Goal: Task Accomplishment & Management: Use online tool/utility

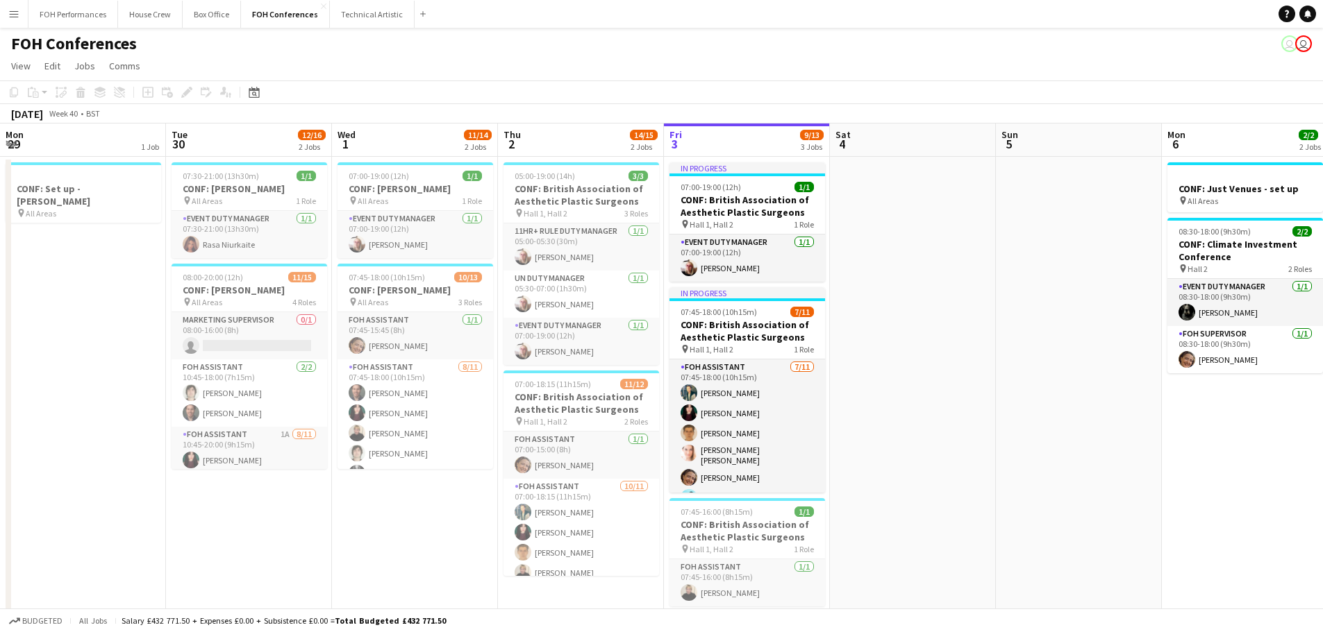
scroll to position [0, 312]
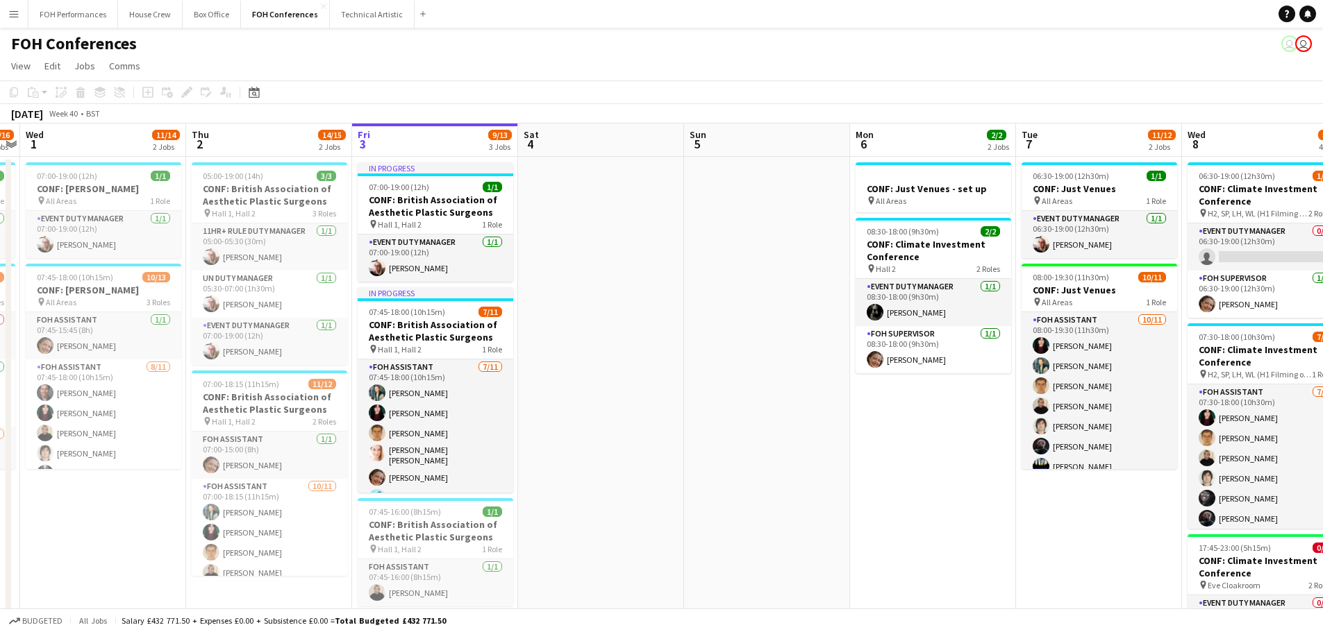
click at [17, 17] on app-icon "Menu" at bounding box center [13, 13] width 11 height 11
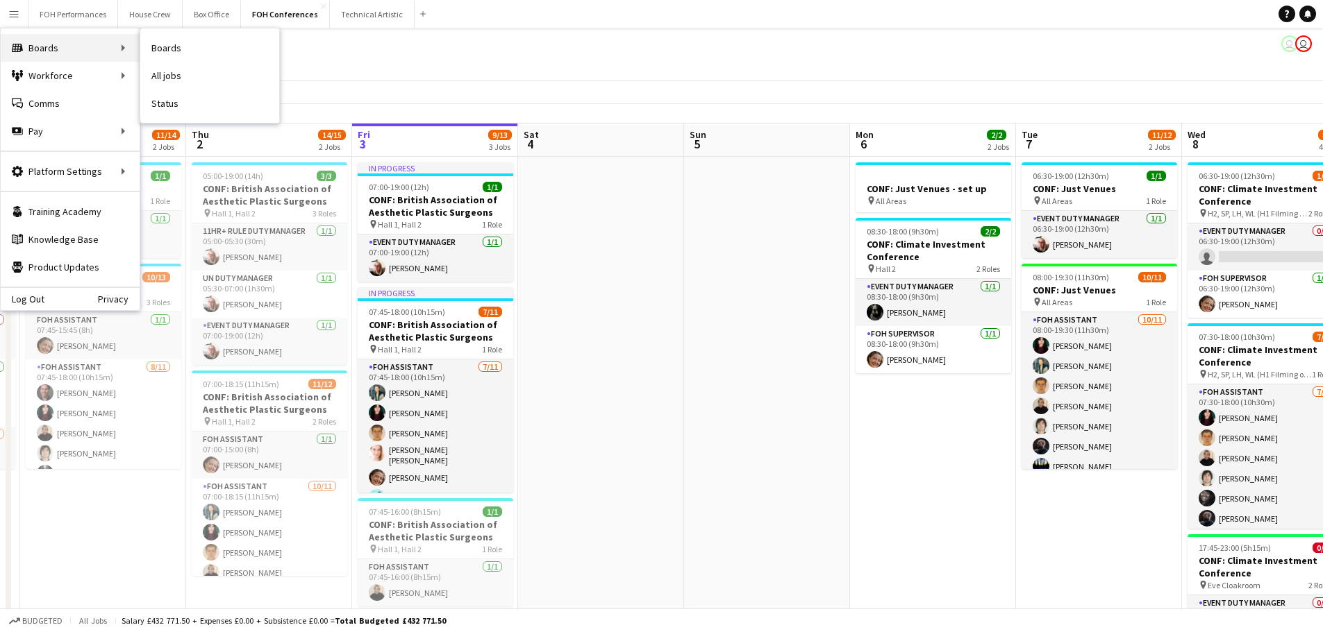
click at [51, 55] on div "Boards Boards" at bounding box center [70, 48] width 139 height 28
click at [169, 109] on link "Status" at bounding box center [209, 104] width 139 height 28
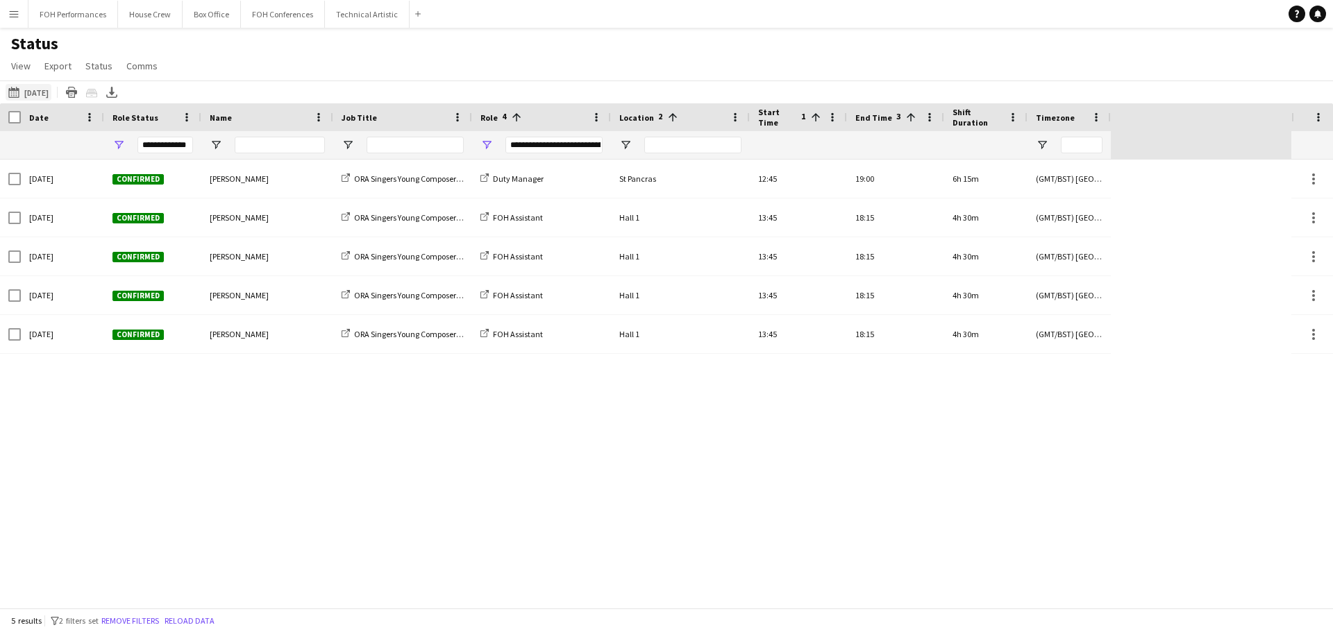
click at [33, 93] on button "[DATE] to [DATE] [DATE]" at bounding box center [29, 92] width 46 height 17
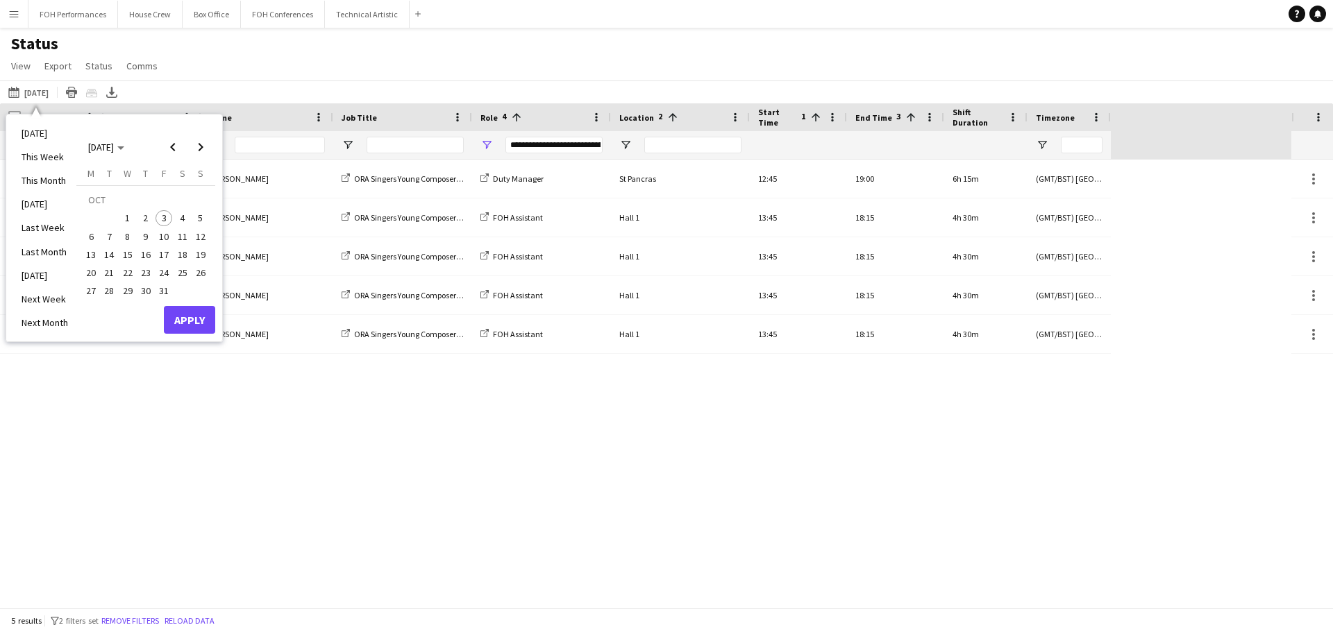
click at [164, 218] on span "3" at bounding box center [164, 218] width 17 height 17
click at [171, 315] on button "Apply" at bounding box center [189, 320] width 51 height 28
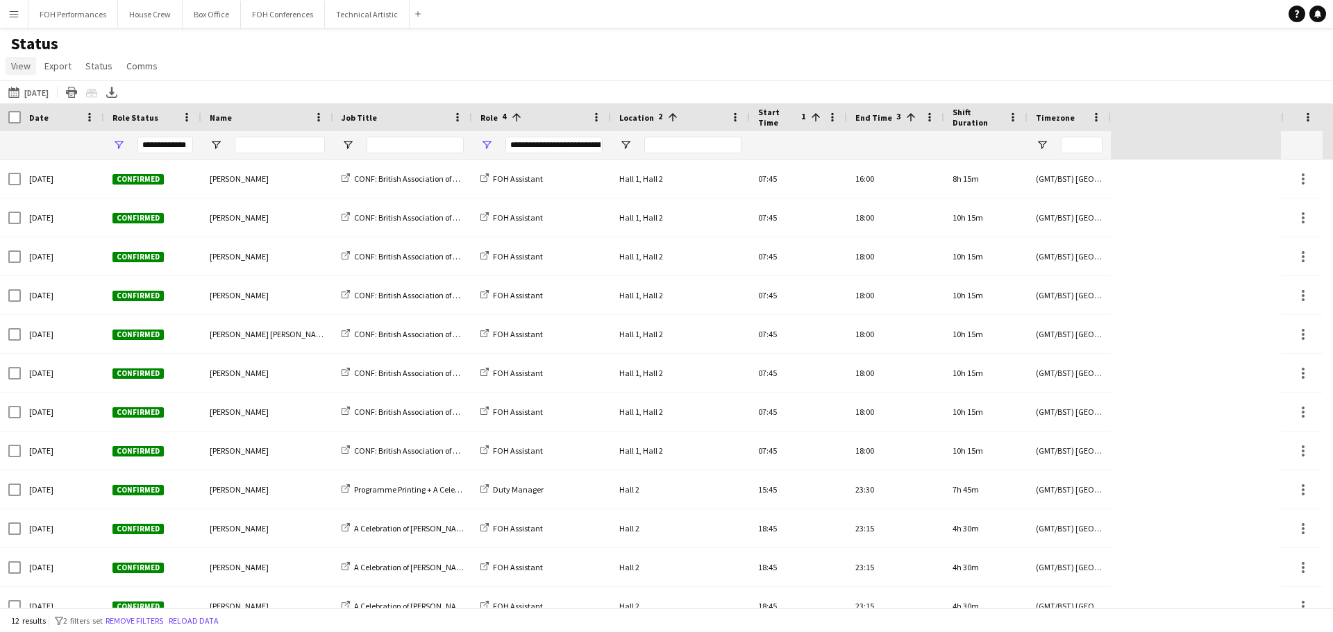
click at [24, 66] on span "View" at bounding box center [20, 66] width 19 height 12
click at [36, 162] on span "Customise filters" at bounding box center [53, 166] width 72 height 12
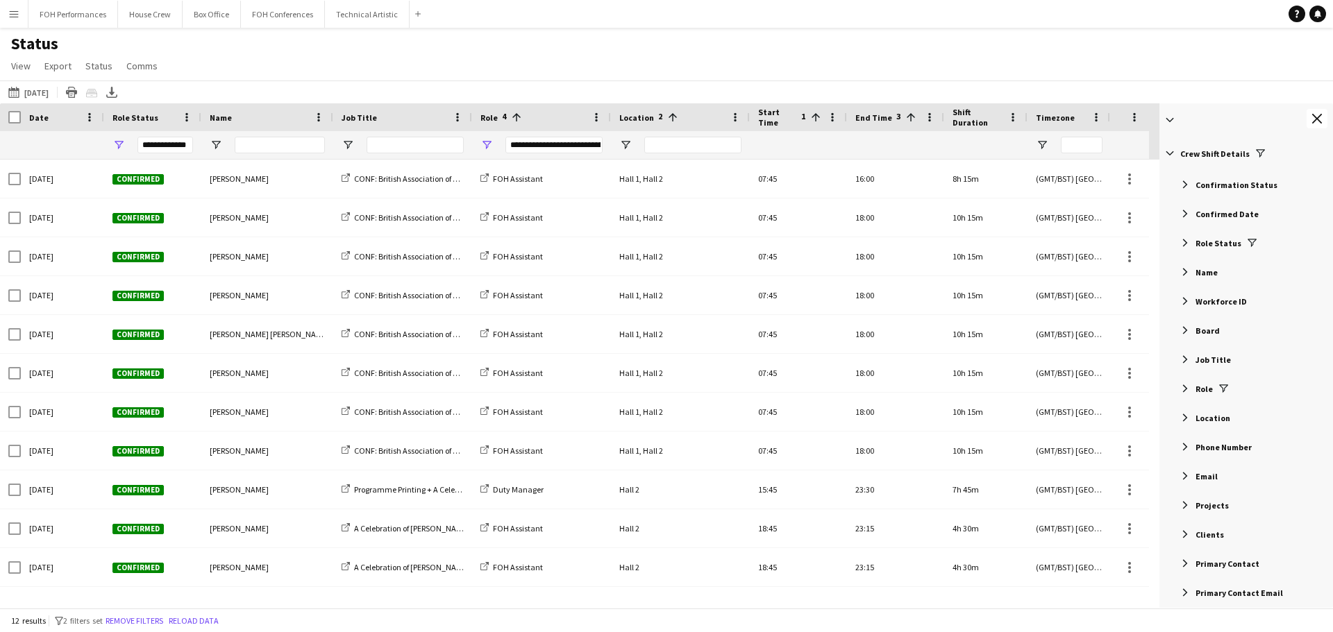
click at [1211, 244] on span "Role Status" at bounding box center [1218, 243] width 46 height 10
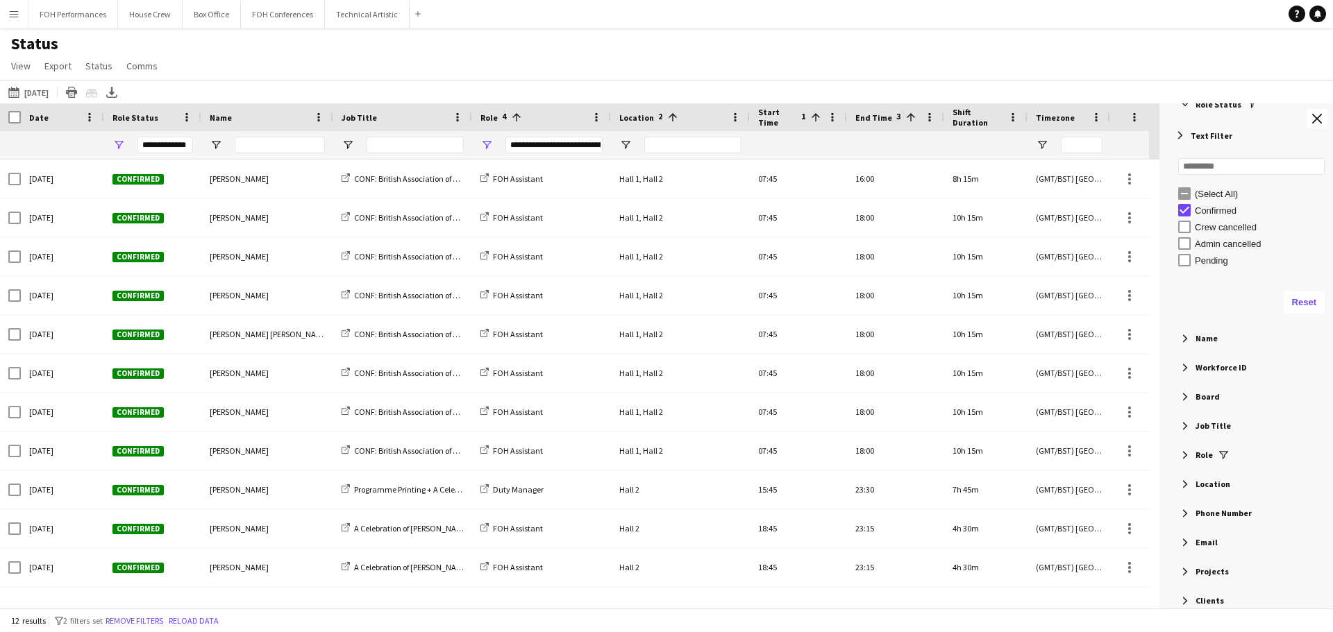
scroll to position [347, 0]
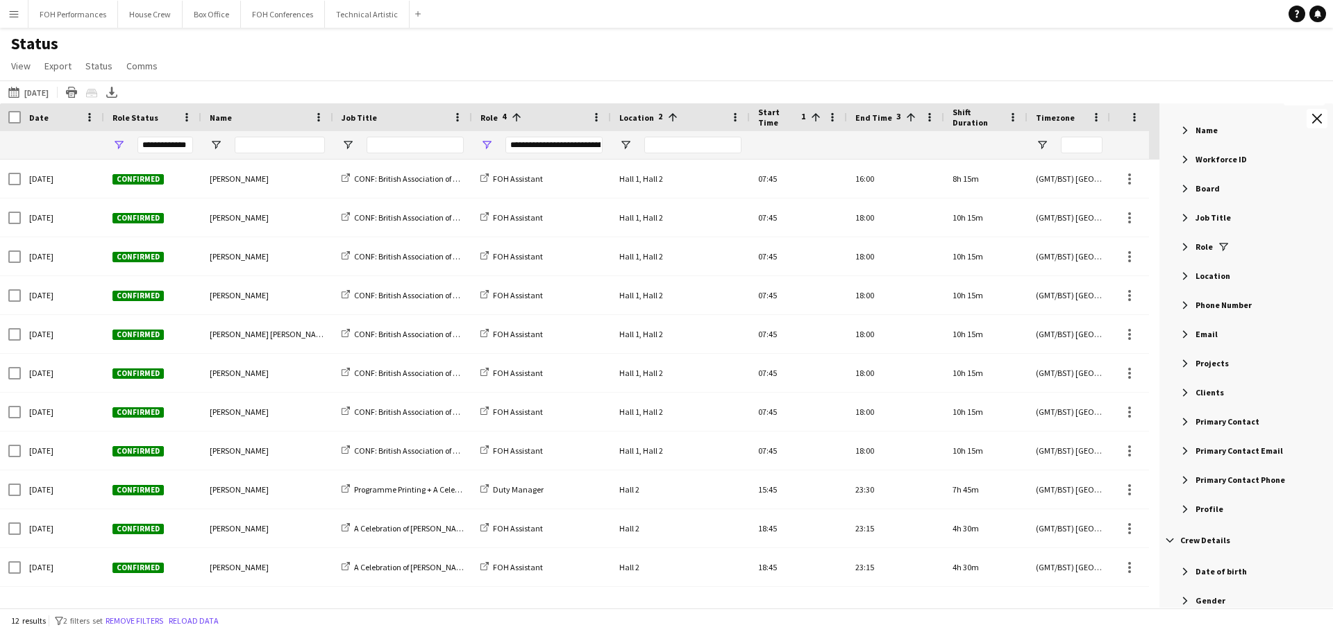
click at [1199, 248] on span "Role" at bounding box center [1203, 247] width 17 height 10
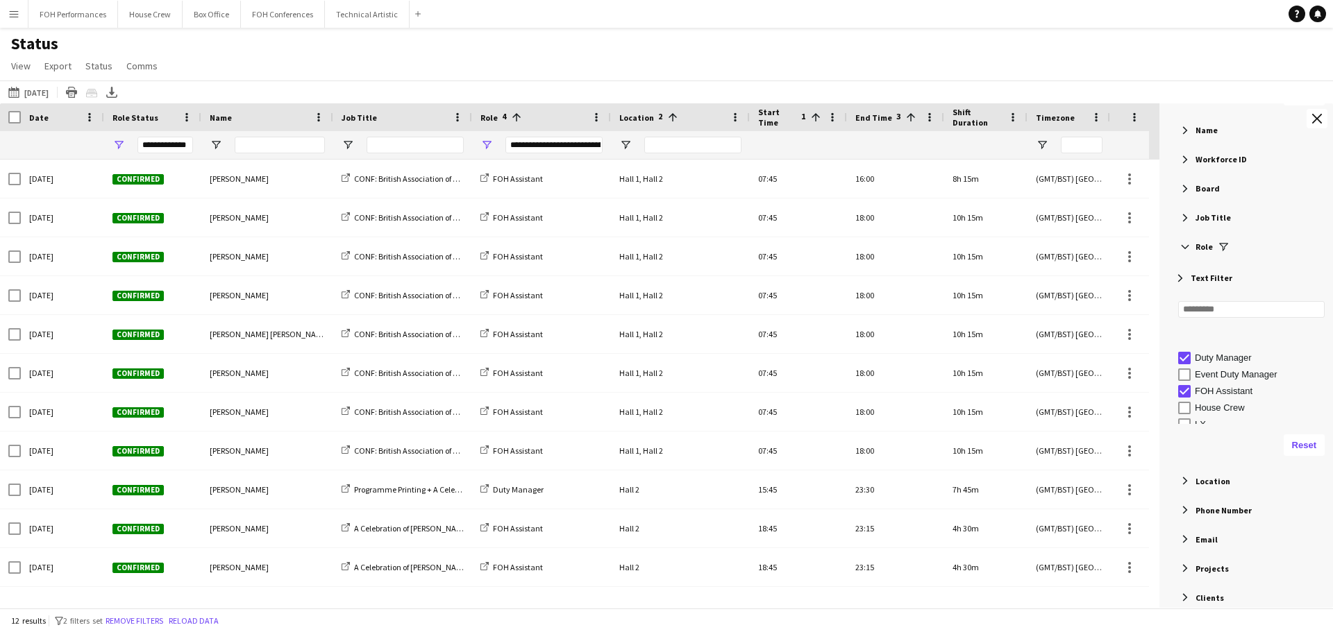
scroll to position [69, 0]
type input "**********"
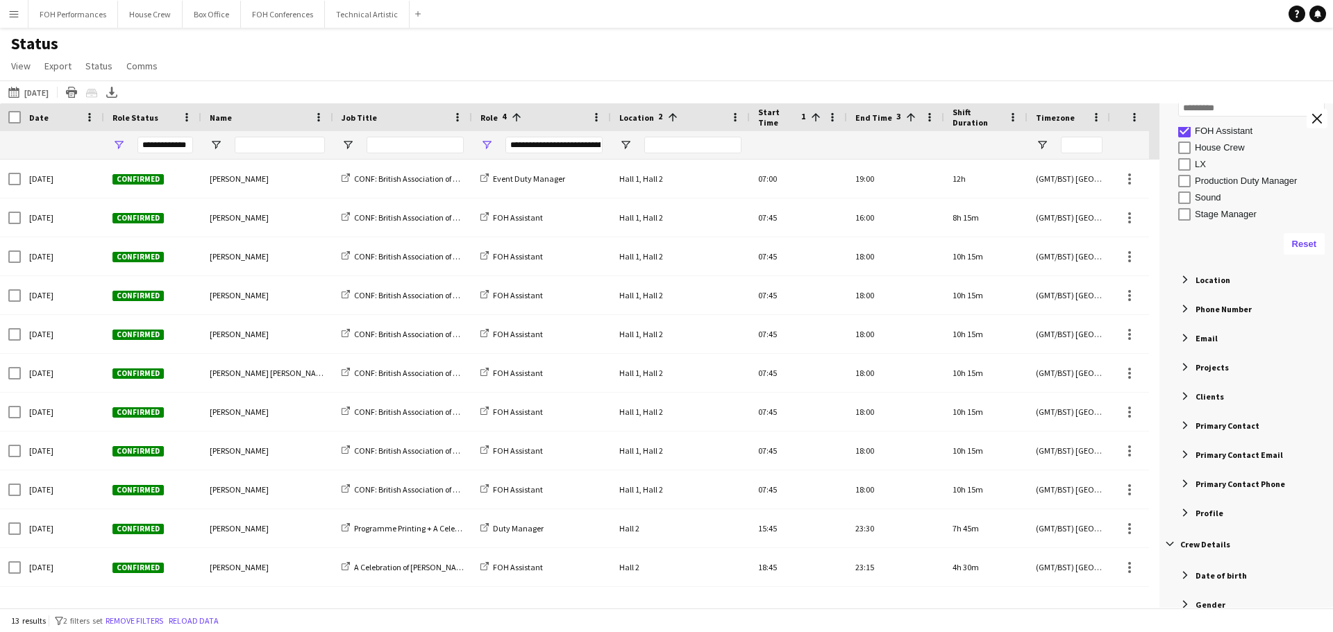
scroll to position [555, 0]
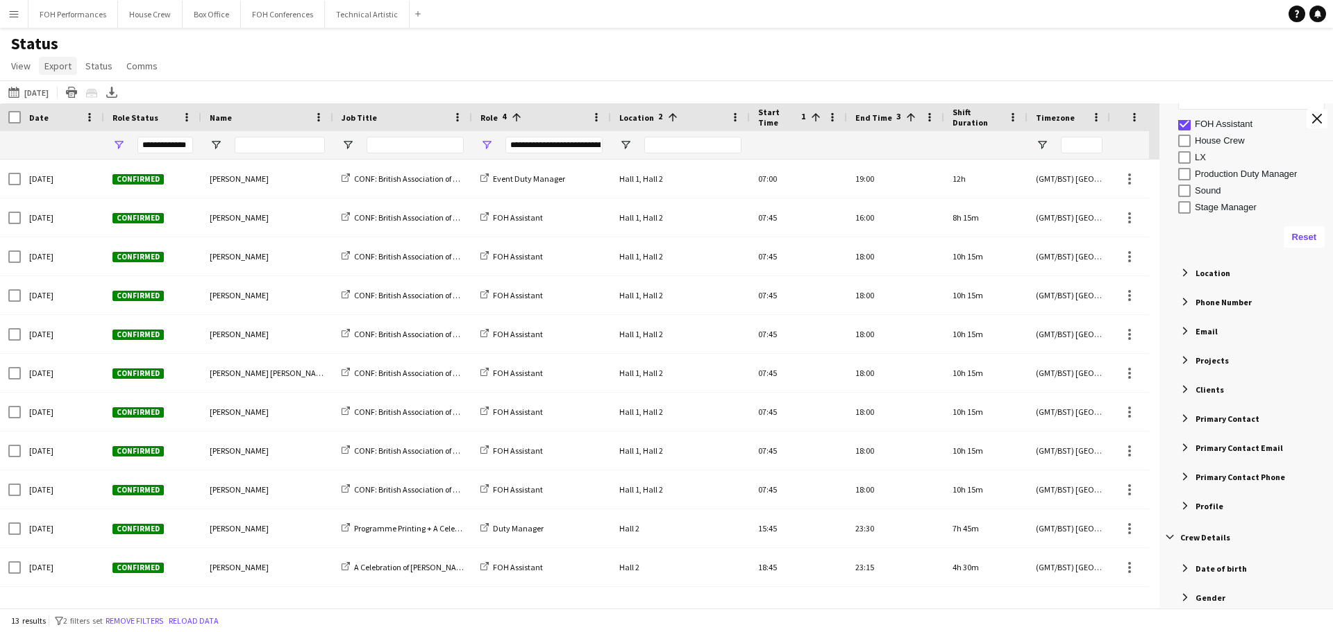
click at [47, 68] on span "Export" at bounding box center [57, 66] width 27 height 12
click at [106, 99] on span "Export as XLSX" at bounding box center [81, 96] width 60 height 12
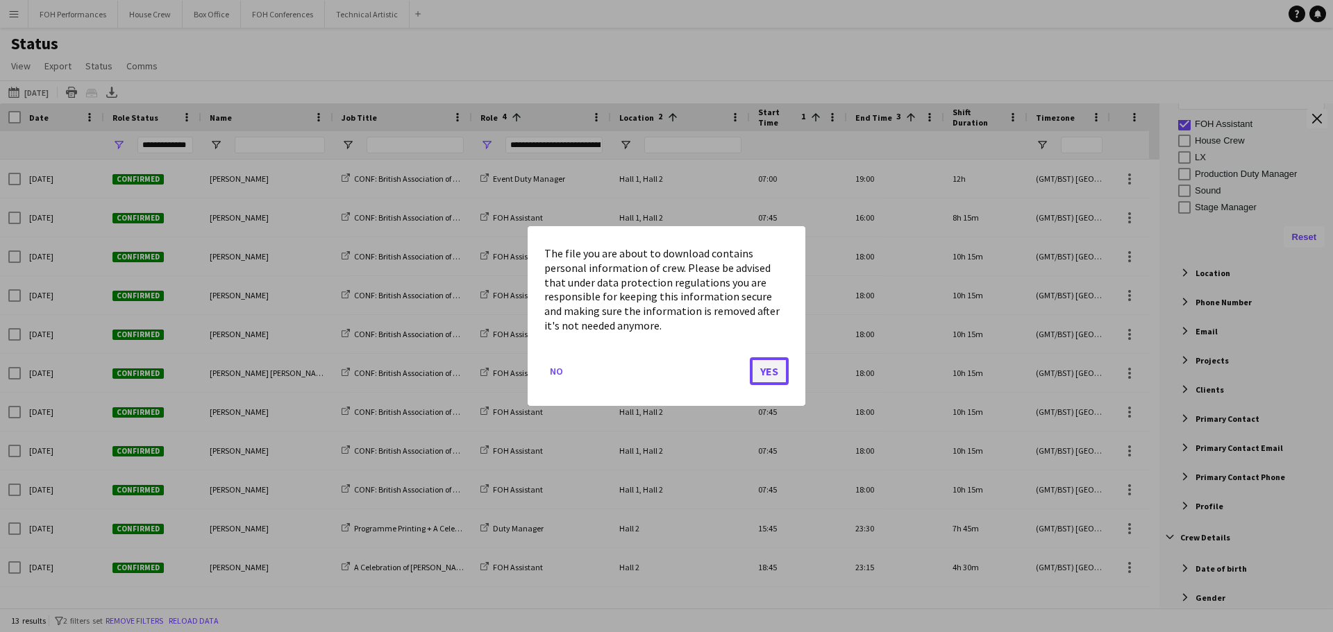
click at [761, 370] on button "Yes" at bounding box center [769, 372] width 39 height 28
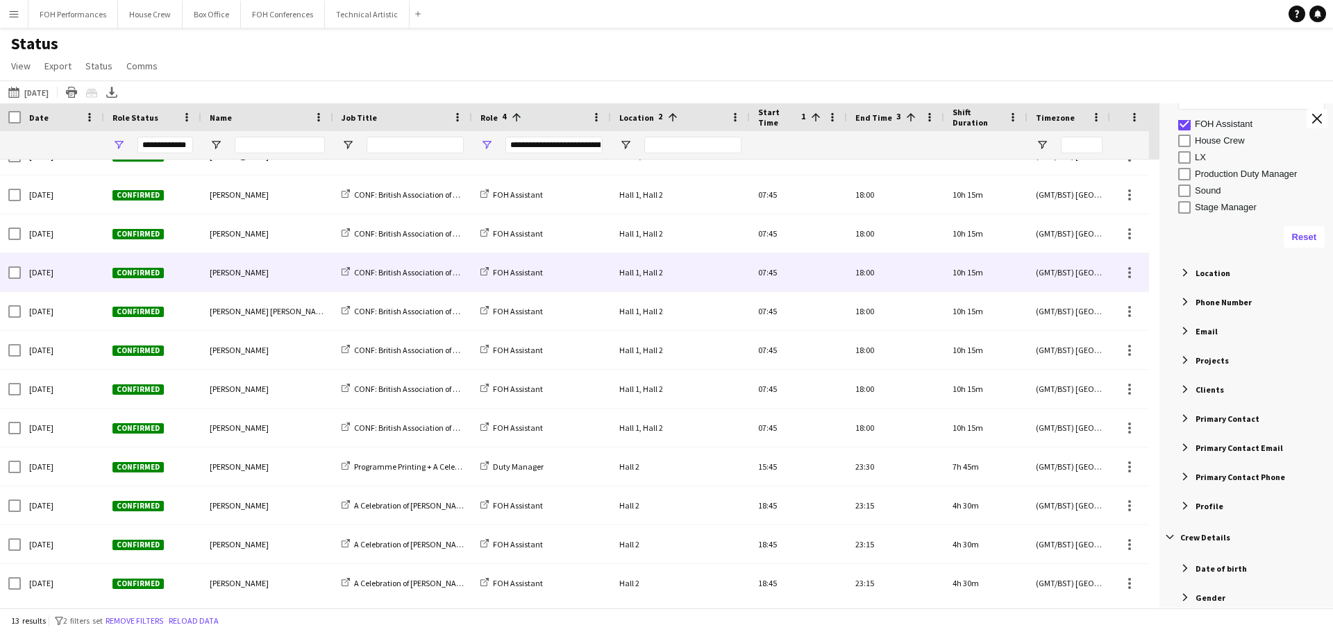
scroll to position [67, 0]
